Goal: Contribute content: Contribute content

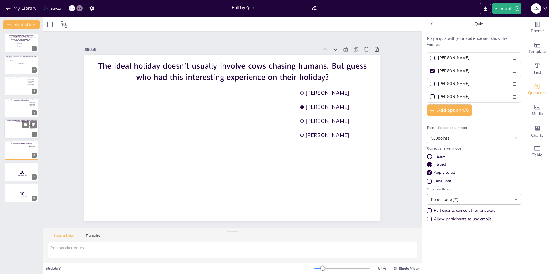
click at [14, 131] on div at bounding box center [18, 131] width 21 height 16
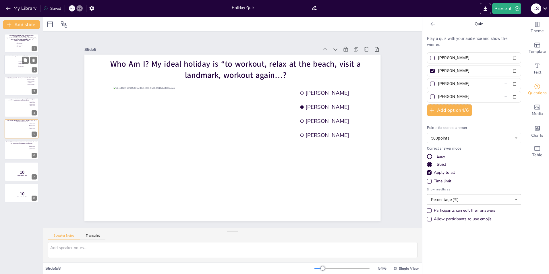
click at [13, 68] on div at bounding box center [11, 65] width 11 height 17
type input "[PERSON_NAME]"
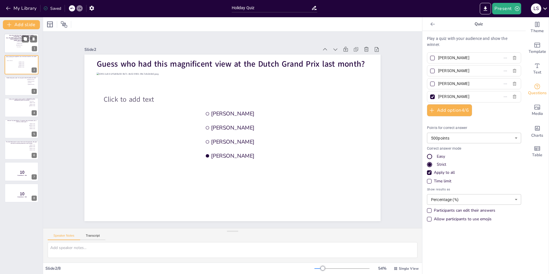
click at [19, 40] on span "[PERSON_NAME][GEOGRAPHIC_DATA]" at bounding box center [22, 40] width 16 height 1
type input "[PERSON_NAME]"
type input "Joris te Booij"
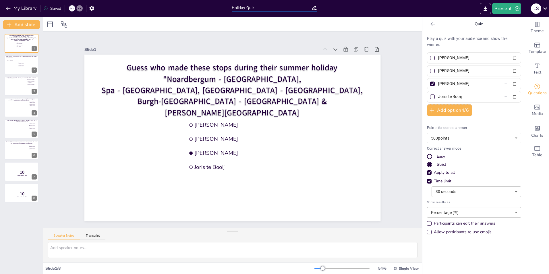
click at [233, 7] on input "Holiday Quiz" at bounding box center [272, 8] width 80 height 8
click at [282, 7] on input "Looking Back at the Holiday Quiz" at bounding box center [272, 8] width 80 height 8
type input "Looking Back at the Holidays - Fun Quiz"
click at [393, 57] on div "Slide 1 Guess who made these stops during their summer holiday "[GEOGRAPHIC_DAT…" at bounding box center [232, 130] width 379 height 197
click at [14, 58] on div at bounding box center [11, 65] width 11 height 17
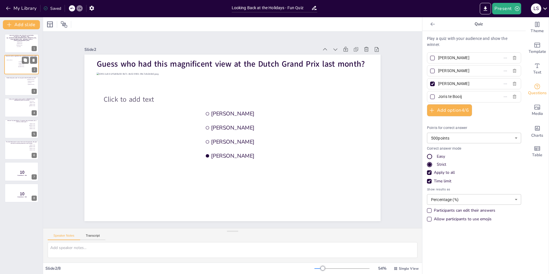
type input "[PERSON_NAME]"
click at [11, 46] on div at bounding box center [21, 44] width 34 height 20
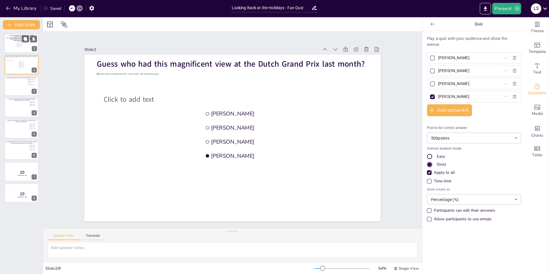
type input "[PERSON_NAME]"
type input "Joris te Booij"
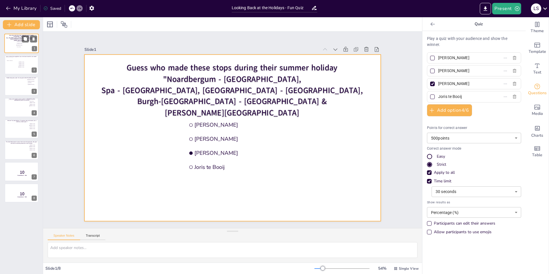
click at [8, 45] on div at bounding box center [21, 44] width 34 height 20
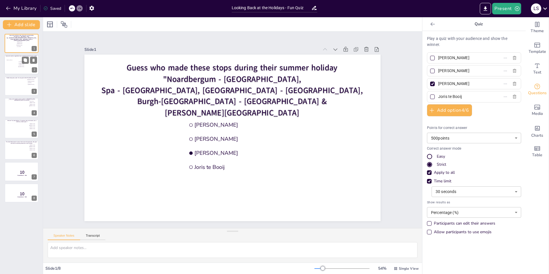
click at [16, 66] on div at bounding box center [11, 65] width 11 height 17
type input "[PERSON_NAME]"
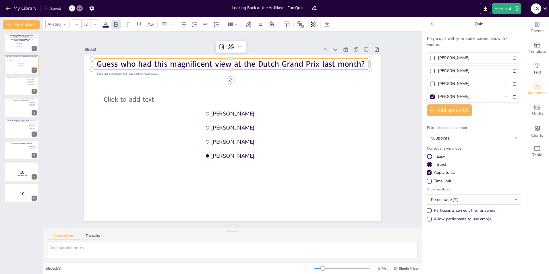
click at [97, 61] on span "Guess who had this magnificent view at the Dutch Grand Prix last month?" at bounding box center [231, 63] width 268 height 11
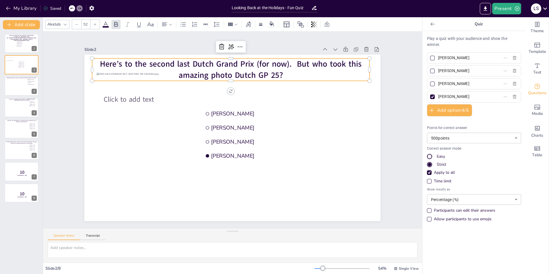
click at [395, 120] on div "Slide 1 Guess who made these stops during their summer holiday "[GEOGRAPHIC_DAT…" at bounding box center [232, 130] width 379 height 197
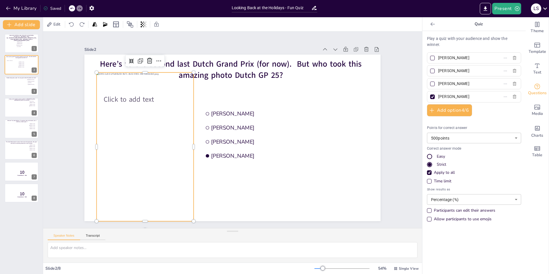
click at [134, 104] on div at bounding box center [145, 146] width 97 height 149
drag, startPoint x: 141, startPoint y: 69, endPoint x: 141, endPoint y: 82, distance: 12.6
click at [141, 82] on div at bounding box center [145, 82] width 97 height 5
click at [405, 80] on div "Slide 1 Guess who made these stops during their summer holiday "[GEOGRAPHIC_DAT…" at bounding box center [232, 130] width 379 height 197
click at [147, 140] on div at bounding box center [145, 146] width 97 height 149
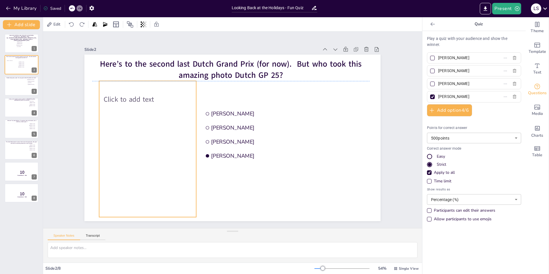
drag, startPoint x: 147, startPoint y: 140, endPoint x: 149, endPoint y: 135, distance: 5.5
click at [149, 135] on div at bounding box center [147, 142] width 97 height 149
click at [13, 48] on div at bounding box center [21, 44] width 34 height 20
type input "[PERSON_NAME]"
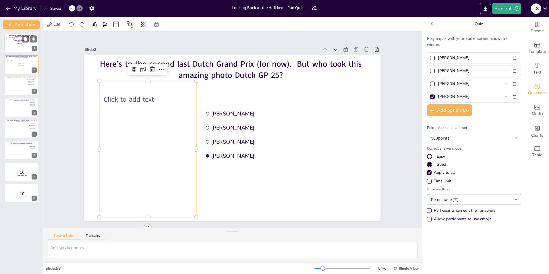
type input "[PERSON_NAME]"
type input "Joris te Booij"
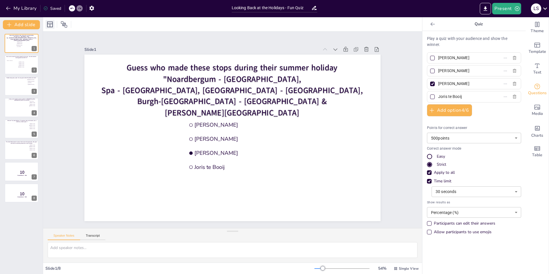
click at [51, 26] on icon at bounding box center [50, 24] width 7 height 7
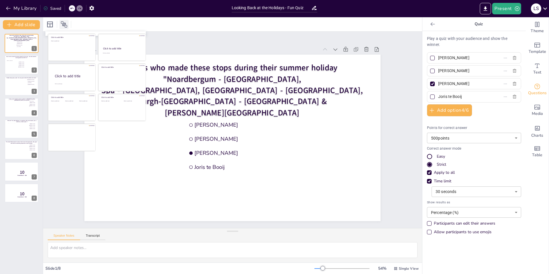
click at [63, 24] on icon at bounding box center [64, 24] width 6 height 6
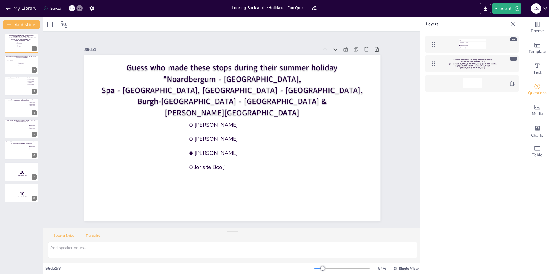
click at [95, 237] on button "Transcript" at bounding box center [93, 237] width 26 height 6
click at [63, 236] on button "Speaker Notes" at bounding box center [64, 237] width 32 height 6
click at [545, 9] on icon at bounding box center [545, 8] width 4 height 2
click at [425, 136] on div at bounding box center [274, 137] width 549 height 274
click at [533, 52] on span "Template" at bounding box center [538, 52] width 18 height 6
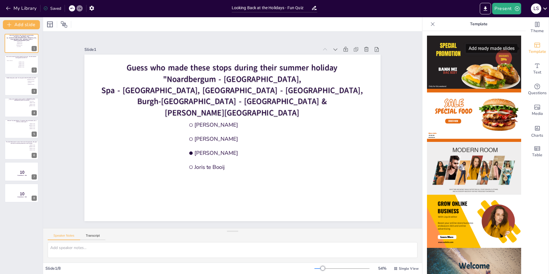
click at [535, 49] on span "Template" at bounding box center [538, 52] width 18 height 6
click at [531, 143] on div "Table" at bounding box center [537, 151] width 23 height 21
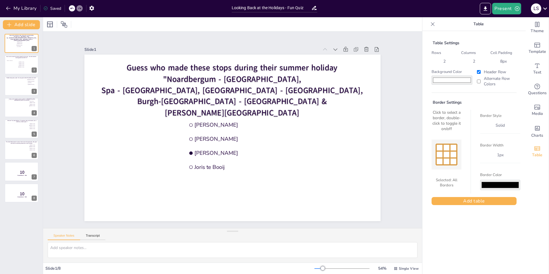
click at [452, 80] on input "#ffffff" at bounding box center [452, 80] width 41 height 9
type input "#8e1a1a"
click at [461, 220] on div "Table Settings Rows 2 Columns 2 Cell Padding 8 px Background Color #8e1a1a Head…" at bounding box center [474, 152] width 103 height 243
click at [539, 111] on span "Media" at bounding box center [537, 114] width 11 height 6
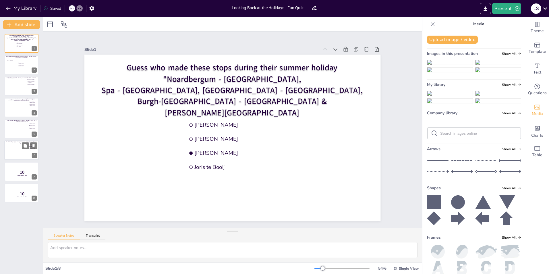
click at [16, 151] on div at bounding box center [21, 151] width 34 height 20
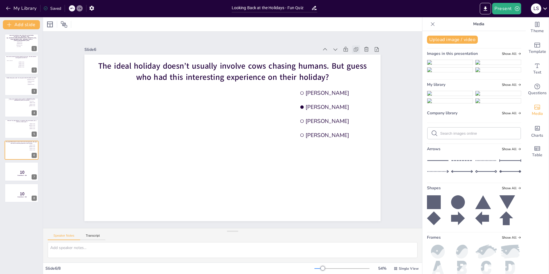
click at [353, 49] on icon at bounding box center [356, 50] width 6 height 6
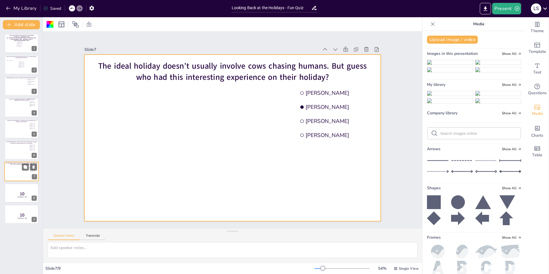
click at [15, 172] on div at bounding box center [21, 172] width 34 height 20
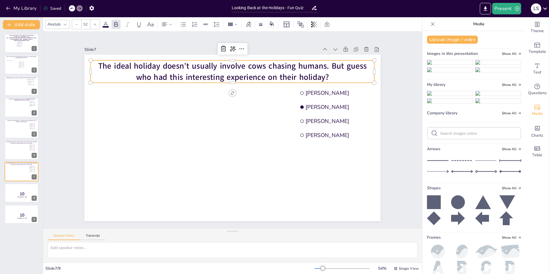
click at [115, 61] on span "The ideal holiday doesn’t usually involve cows chasing humans. But guess who ha…" at bounding box center [232, 71] width 269 height 22
click at [114, 65] on span "The ideal holiday doesn’t usually involve cows chasing humans. But guess who ha…" at bounding box center [232, 71] width 269 height 22
click at [159, 63] on span "The ideal holiday doesn’t usually involve cows chasing humans. But guess who ha…" at bounding box center [232, 71] width 269 height 22
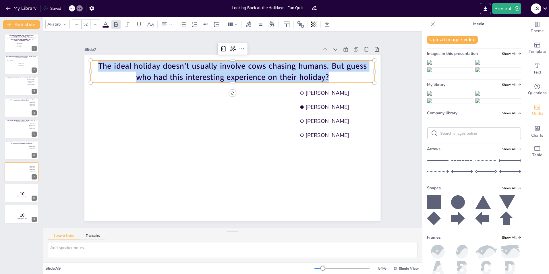
drag, startPoint x: 320, startPoint y: 72, endPoint x: 94, endPoint y: 63, distance: 226.9
click at [94, 63] on p "The ideal holiday doesn’t usually involve cows chasing humans. But guess who ha…" at bounding box center [233, 71] width 284 height 22
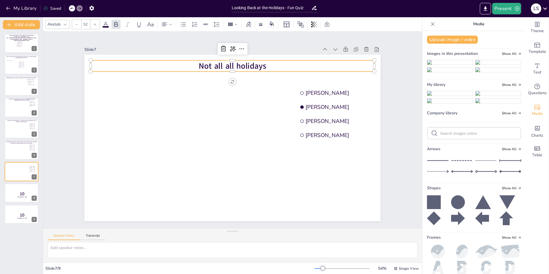
click at [382, 101] on div "Slide 1 Guess who made these stops during their summer holiday "[GEOGRAPHIC_DAT…" at bounding box center [232, 130] width 328 height 183
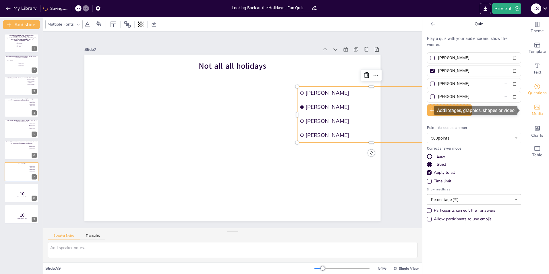
click at [538, 106] on div "Media" at bounding box center [537, 110] width 23 height 21
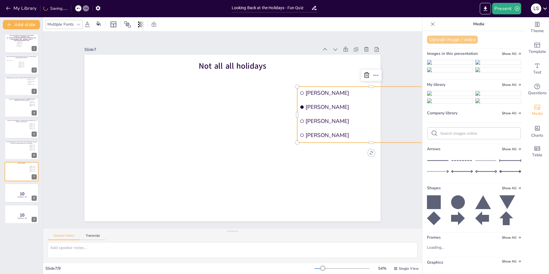
click at [458, 39] on button "Upload image / video" at bounding box center [452, 40] width 51 height 8
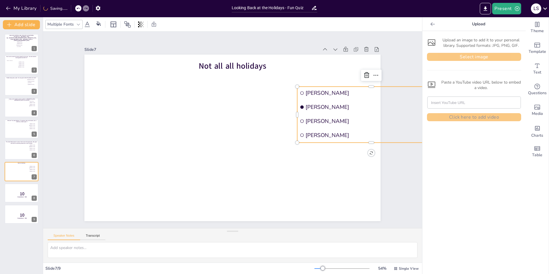
click at [454, 58] on button "Select image" at bounding box center [474, 57] width 94 height 8
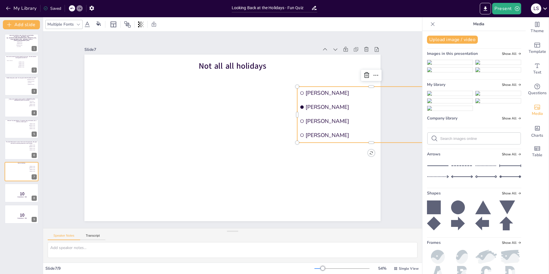
click at [432, 96] on img at bounding box center [450, 93] width 45 height 5
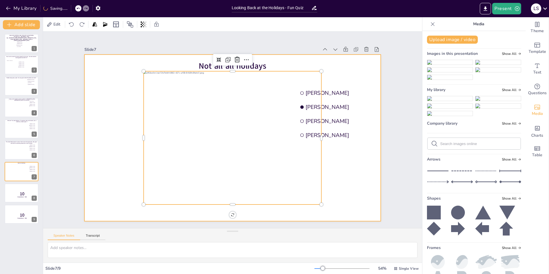
click at [350, 168] on div at bounding box center [232, 138] width 296 height 167
click at [260, 138] on div at bounding box center [233, 137] width 178 height 133
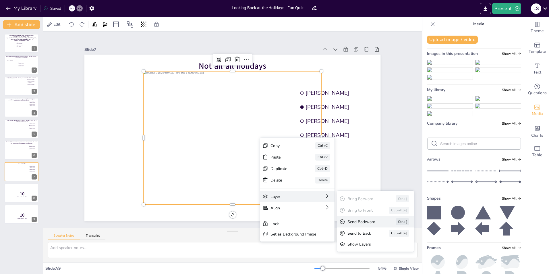
click at [362, 222] on div "Send Backward" at bounding box center [364, 221] width 32 height 5
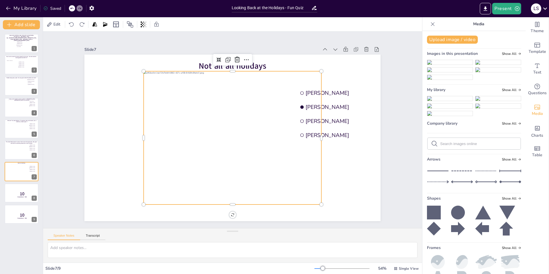
click at [214, 158] on div at bounding box center [233, 137] width 178 height 133
click at [388, 147] on div "Slide 1 Guess who made these stops during their summer holiday "[GEOGRAPHIC_DAT…" at bounding box center [232, 130] width 328 height 183
click at [298, 180] on div at bounding box center [233, 137] width 178 height 133
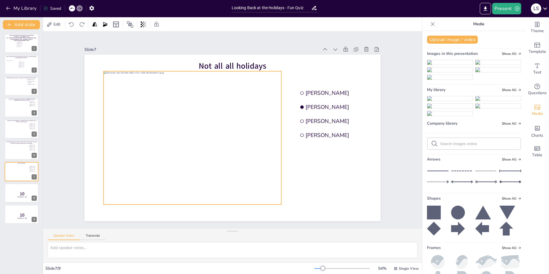
click at [395, 187] on div "Slide 1 Guess who made these stops during their summer holiday "[GEOGRAPHIC_DAT…" at bounding box center [232, 130] width 379 height 197
